Goal: Find specific fact: Find specific page/section

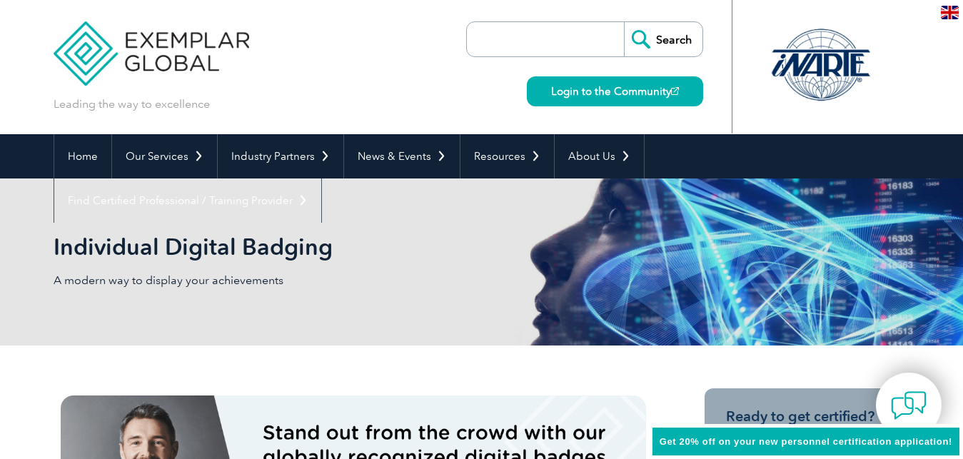
click at [502, 40] on input "search" at bounding box center [549, 39] width 150 height 34
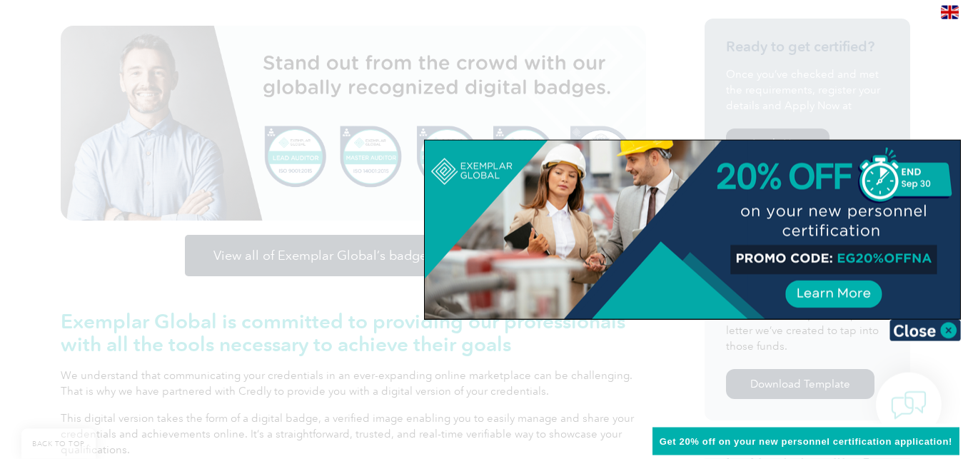
scroll to position [437, 0]
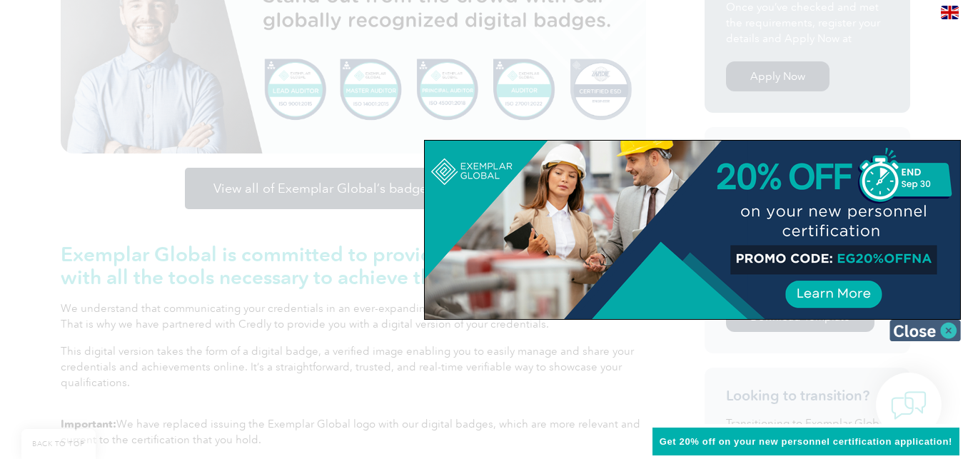
click at [936, 338] on img at bounding box center [924, 330] width 71 height 21
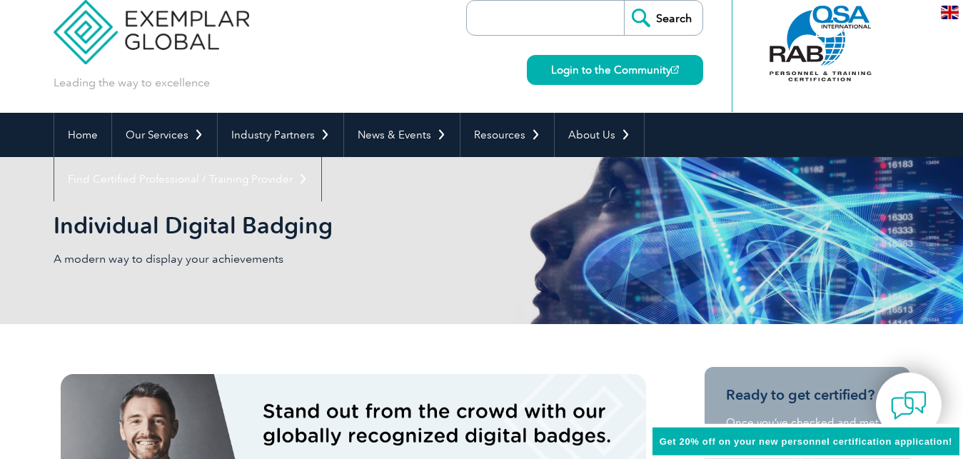
scroll to position [0, 0]
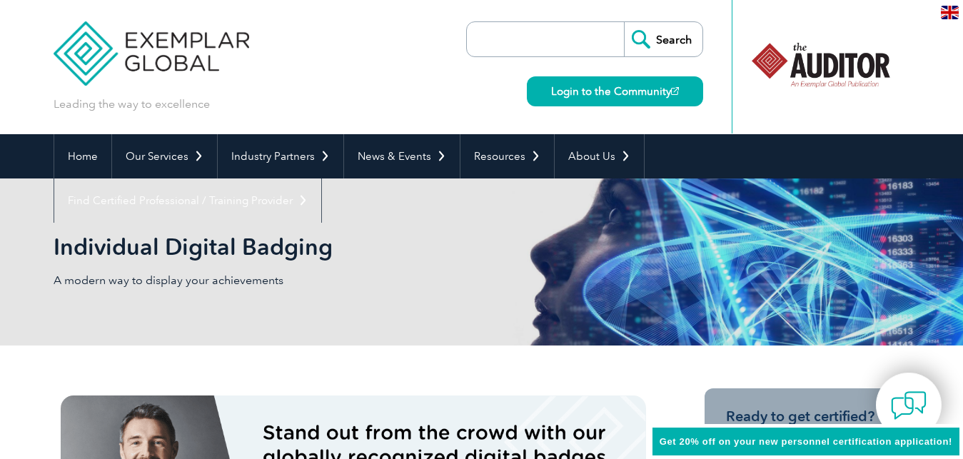
click at [598, 46] on input "search" at bounding box center [549, 39] width 150 height 34
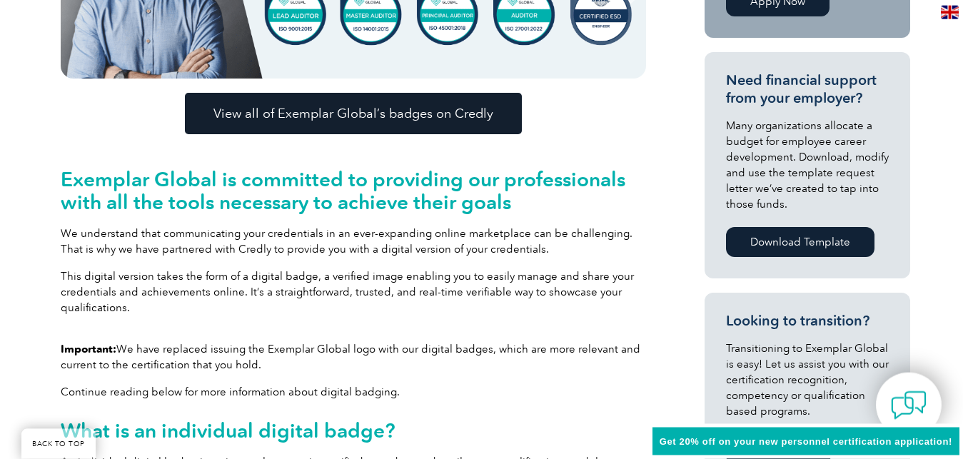
scroll to position [510, 0]
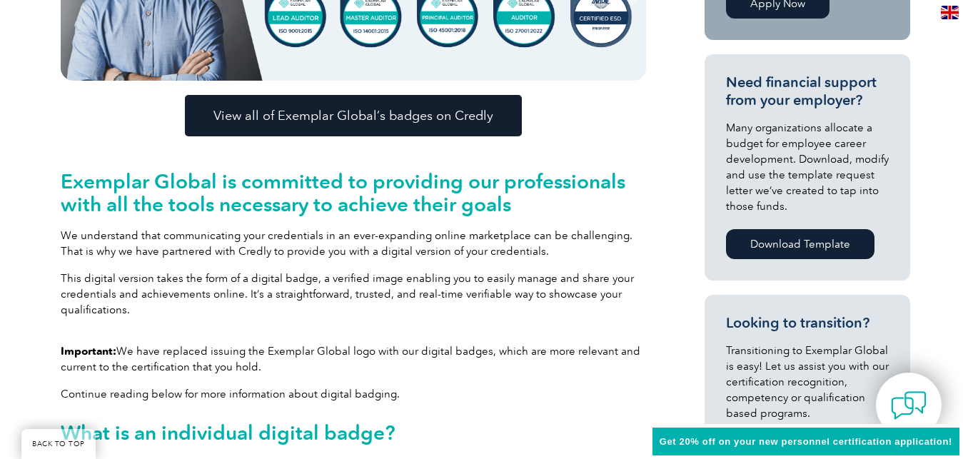
click at [423, 108] on link "View all of Exemplar Global’s badges on Credly" at bounding box center [353, 115] width 337 height 41
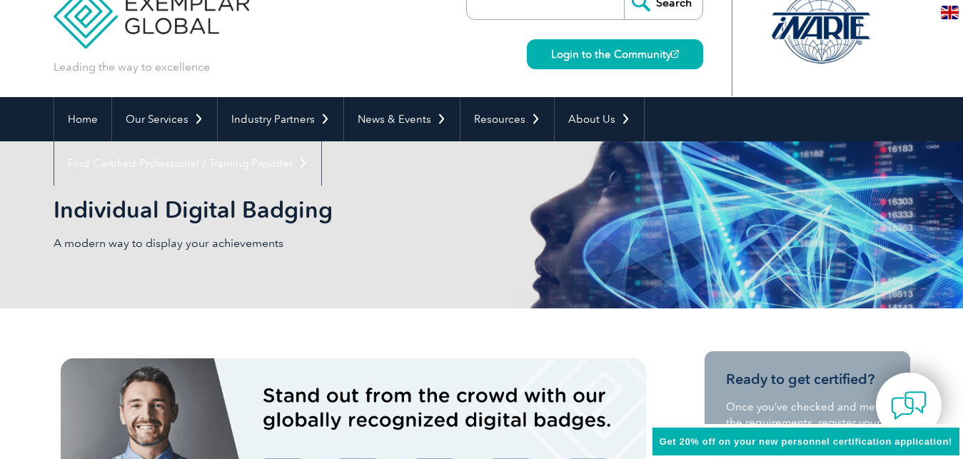
scroll to position [0, 0]
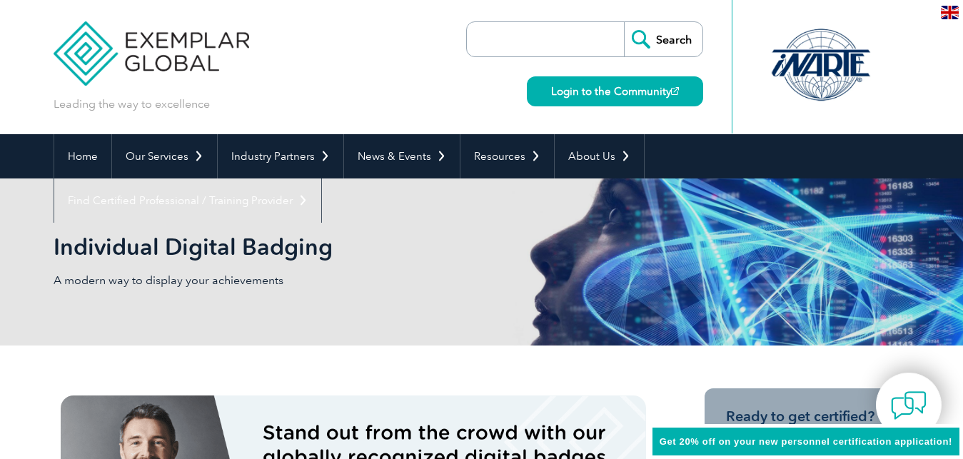
click at [525, 41] on input "search" at bounding box center [549, 39] width 150 height 34
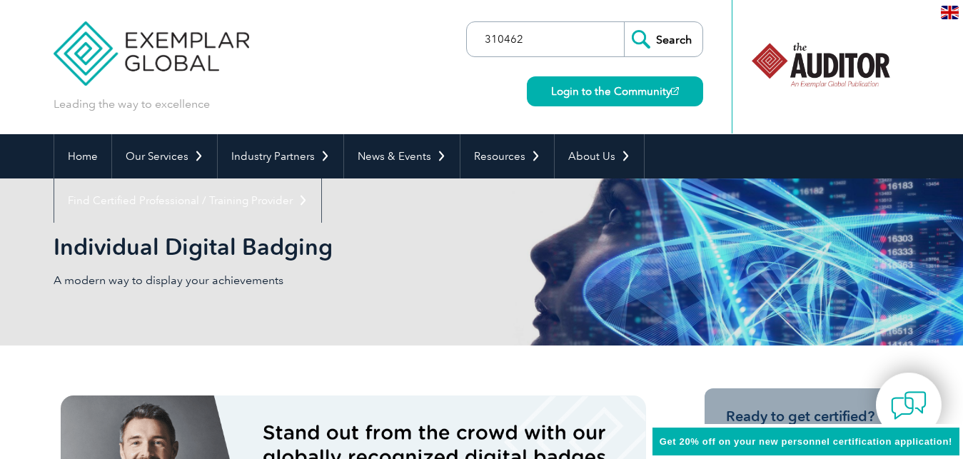
type input "310462"
click at [677, 47] on input "Search" at bounding box center [663, 39] width 79 height 34
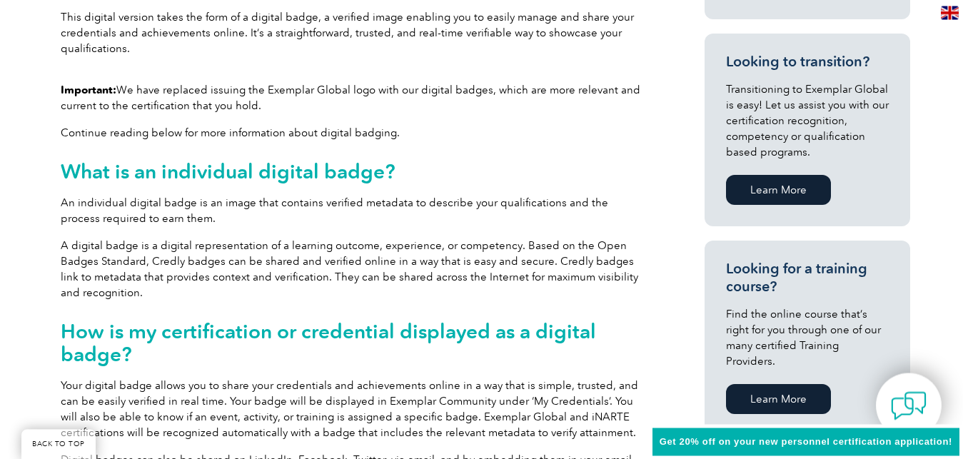
scroll to position [946, 0]
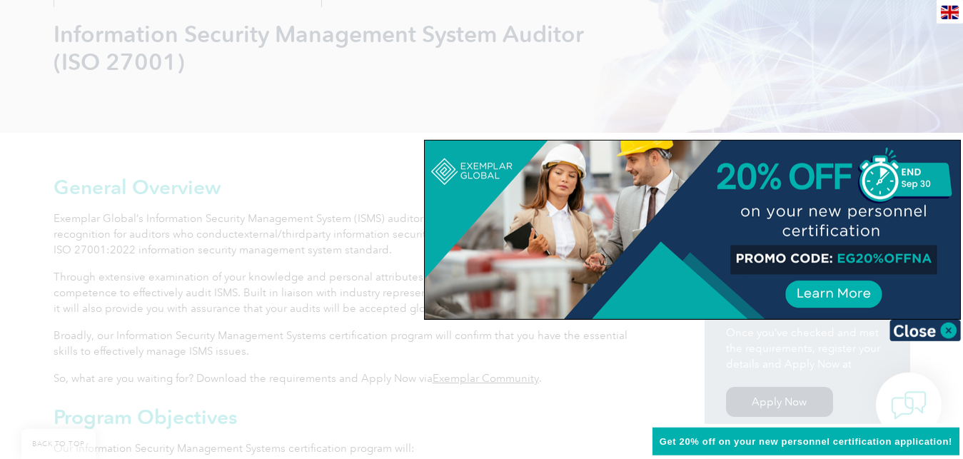
scroll to position [218, 0]
click at [953, 333] on img at bounding box center [924, 330] width 71 height 21
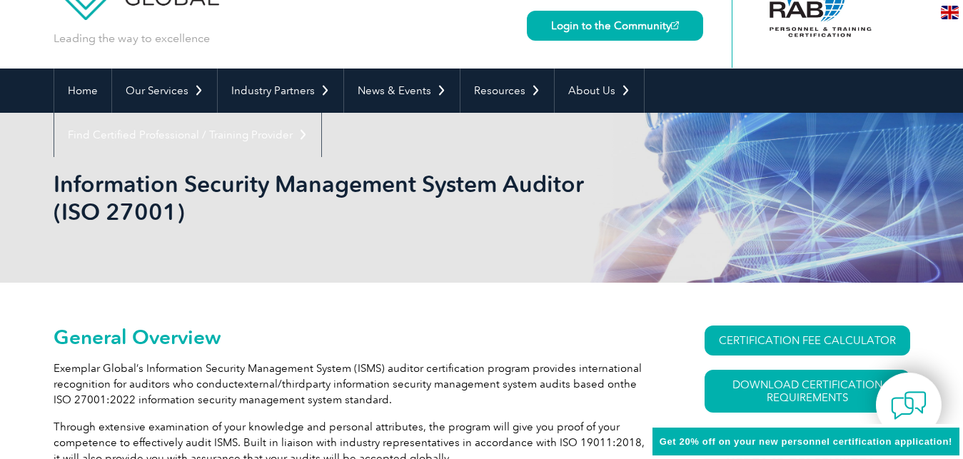
scroll to position [0, 0]
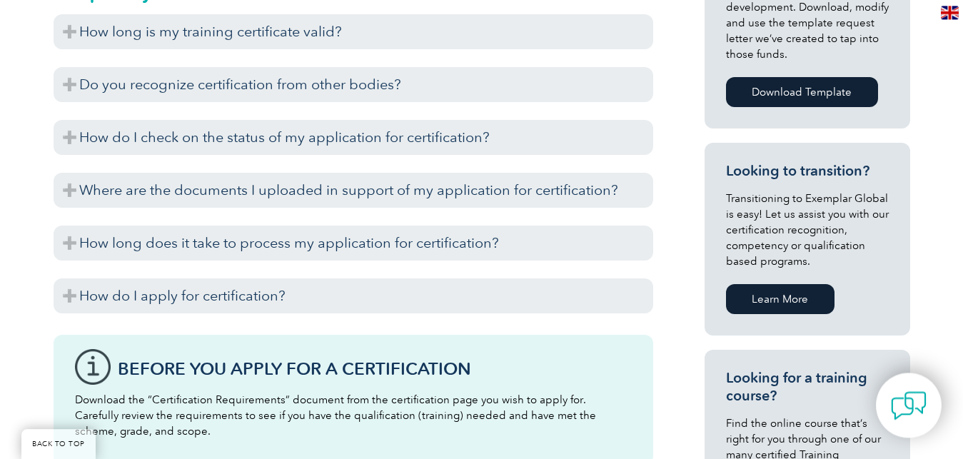
scroll to position [644, 0]
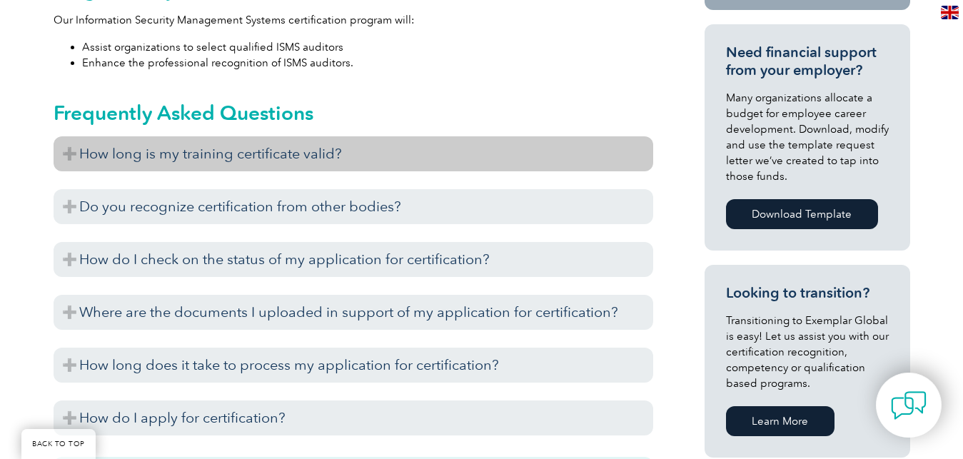
click at [68, 158] on h3 "How long is my training certificate valid?" at bounding box center [354, 153] width 600 height 35
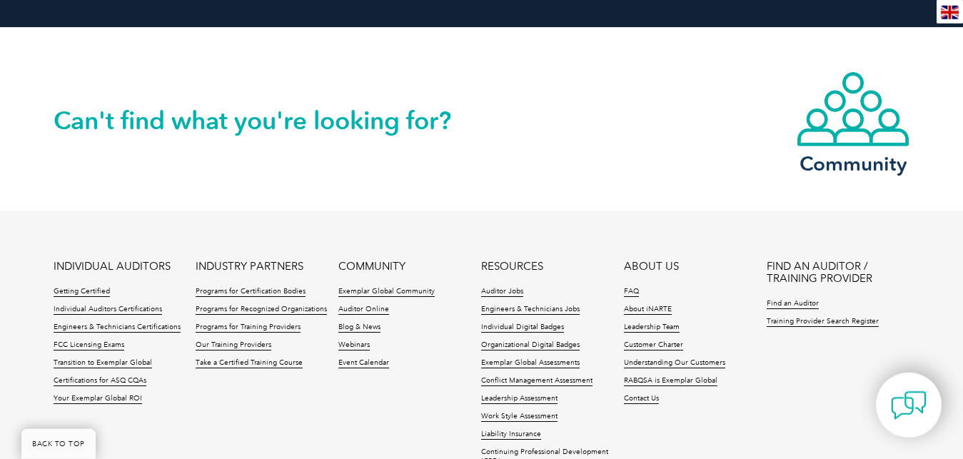
scroll to position [2027, 0]
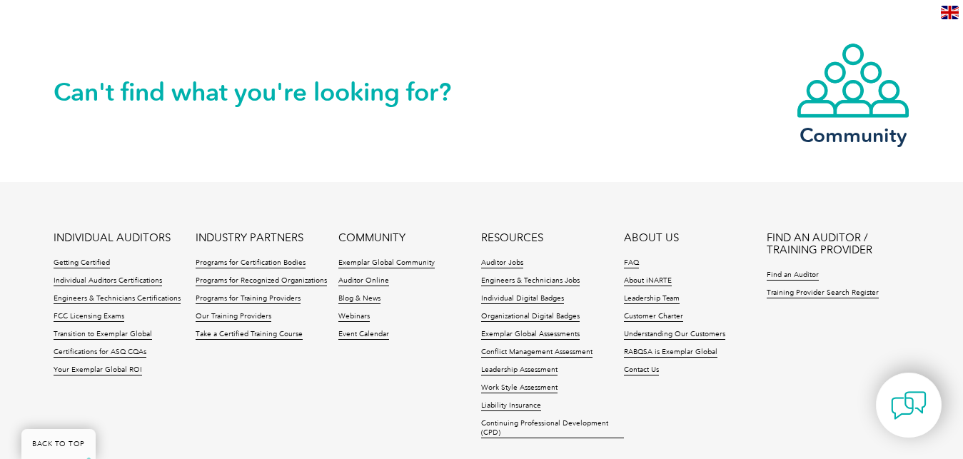
click at [325, 375] on ul "INDIVIDUAL AUDITORS Getting Certified Individual Auditors Certifications Engine…" at bounding box center [482, 339] width 856 height 214
click at [807, 276] on link "Find an Auditor" at bounding box center [793, 275] width 52 height 10
